Goal: Book appointment/travel/reservation

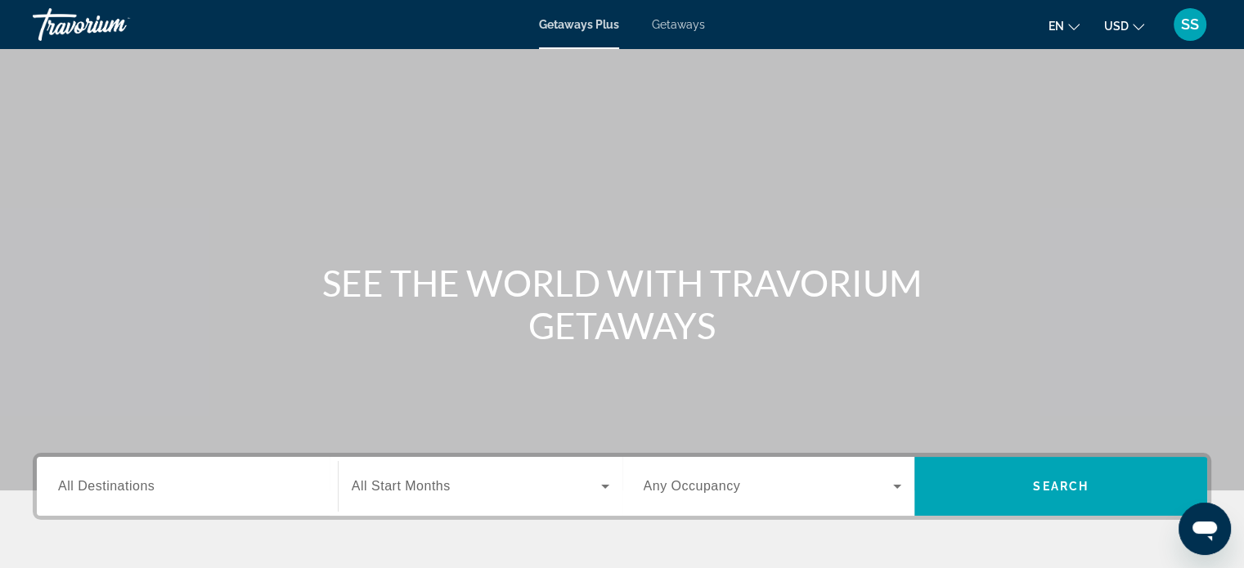
click at [121, 487] on span "All Destinations" at bounding box center [106, 486] width 96 height 14
click at [121, 487] on input "Destination All Destinations" at bounding box center [187, 488] width 258 height 20
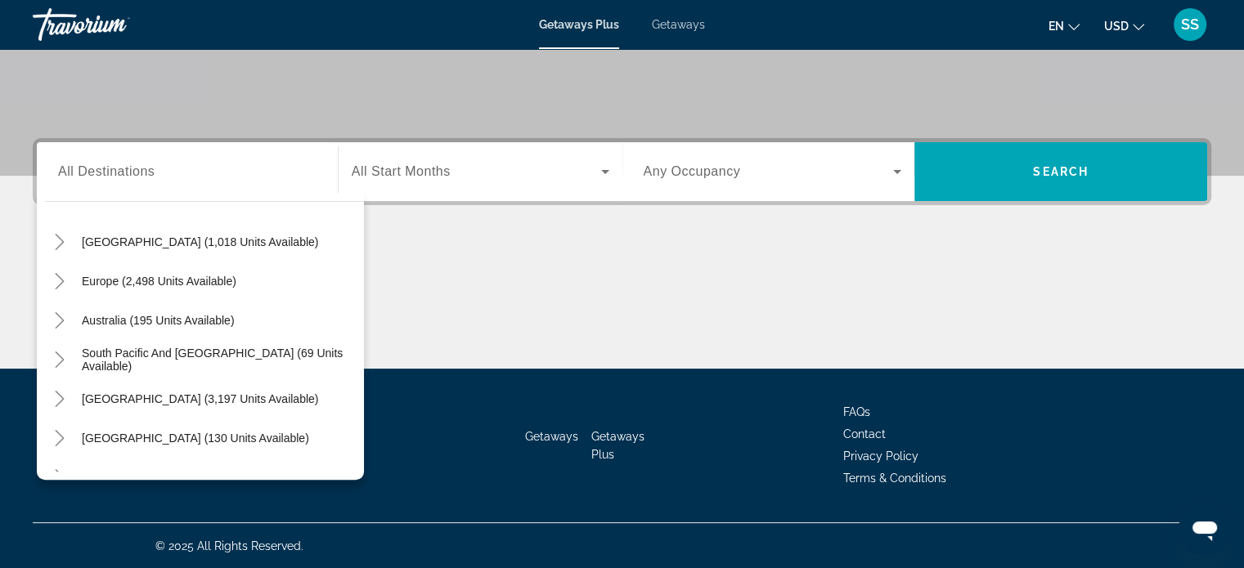
scroll to position [141, 0]
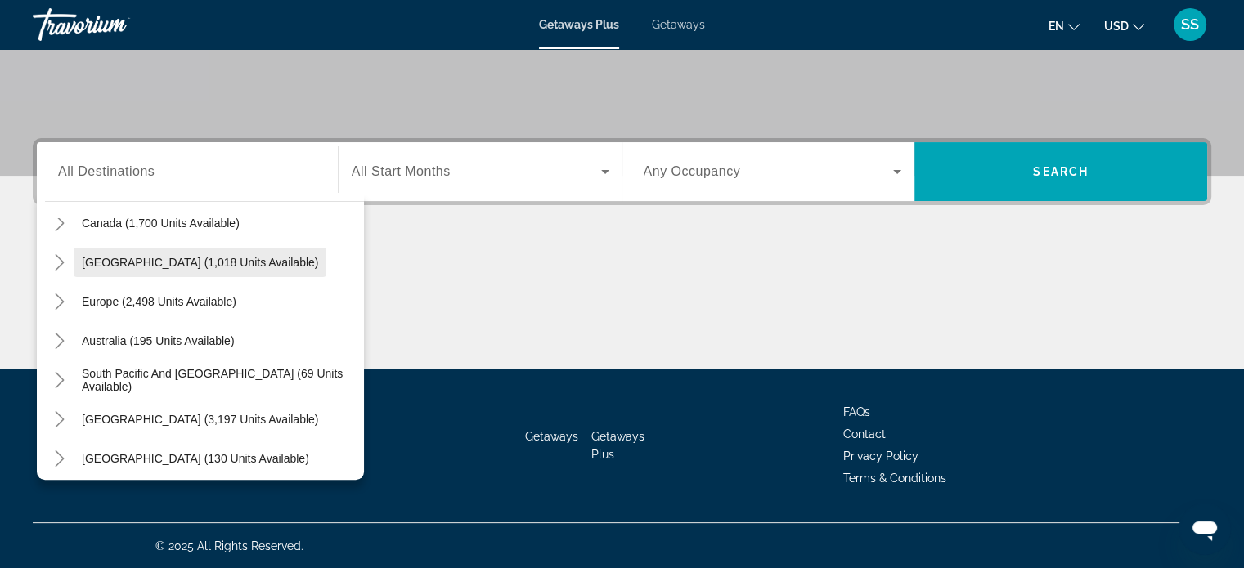
click at [245, 265] on span "[GEOGRAPHIC_DATA] (1,018 units available)" at bounding box center [200, 262] width 236 height 13
type input "**********"
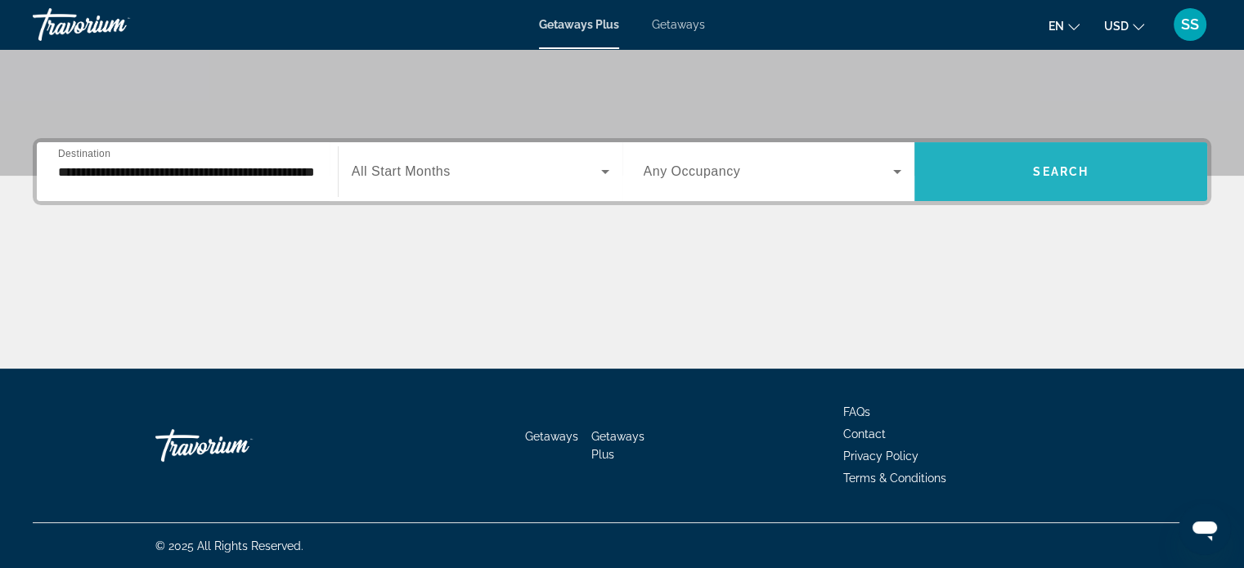
click at [1037, 154] on span "Search widget" at bounding box center [1060, 171] width 293 height 39
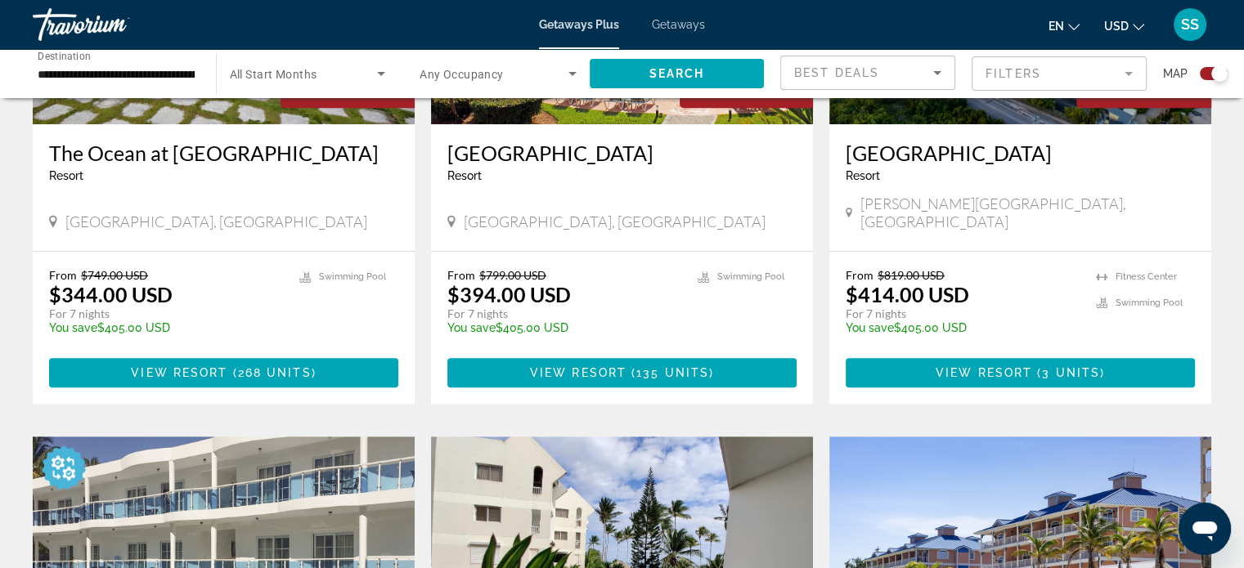
scroll to position [818, 0]
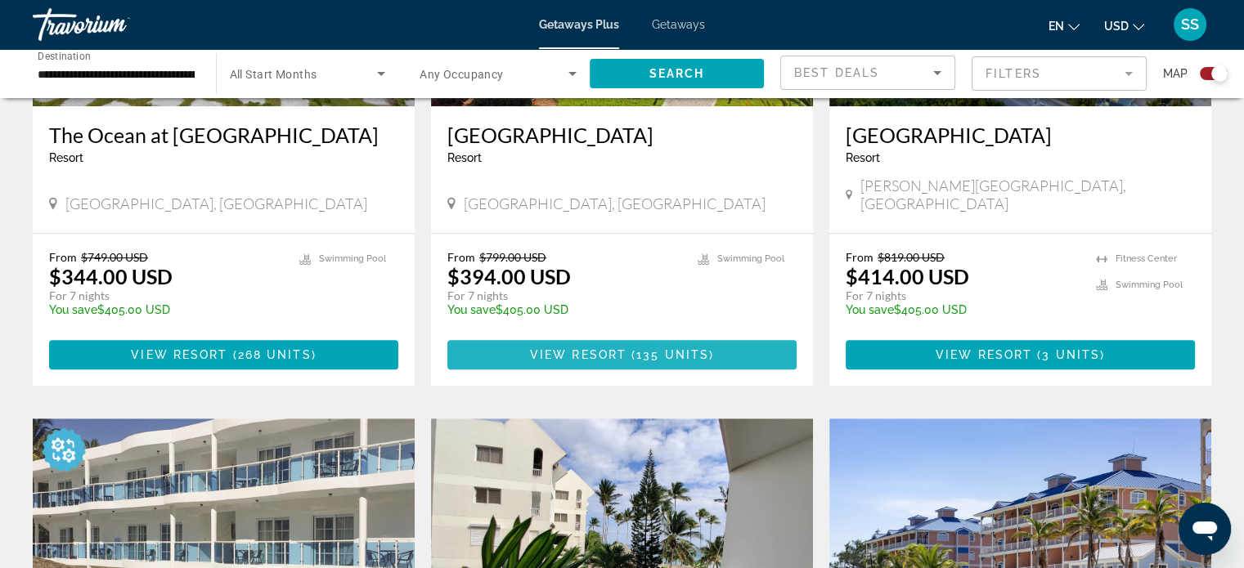
click at [711, 348] on span "( 135 units )" at bounding box center [669, 354] width 87 height 13
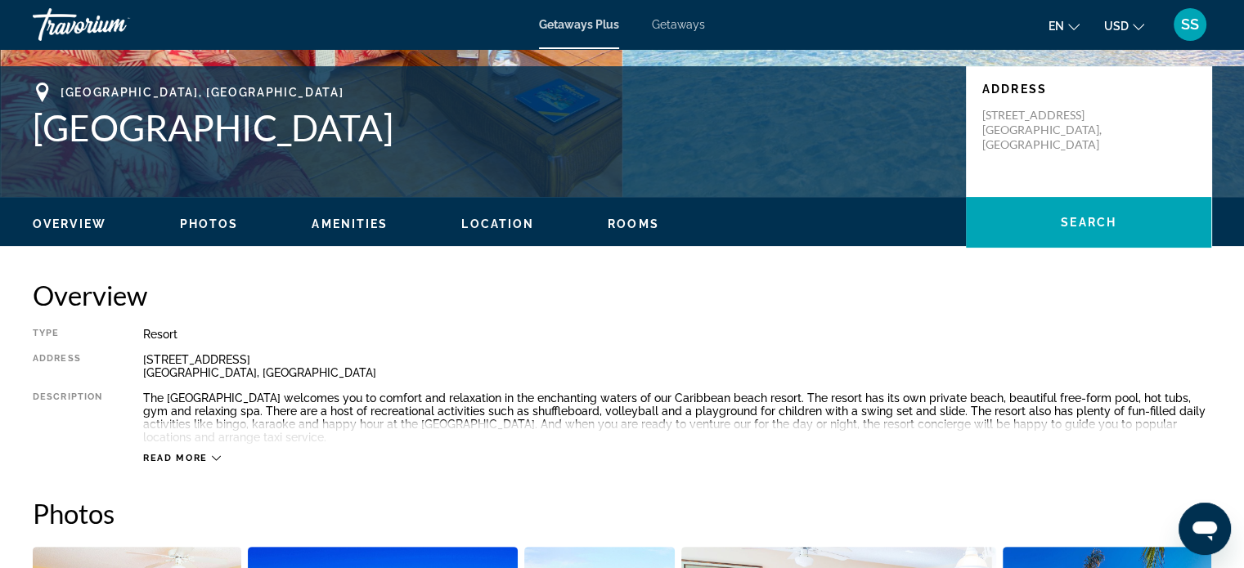
scroll to position [327, 0]
